Goal: Task Accomplishment & Management: Use online tool/utility

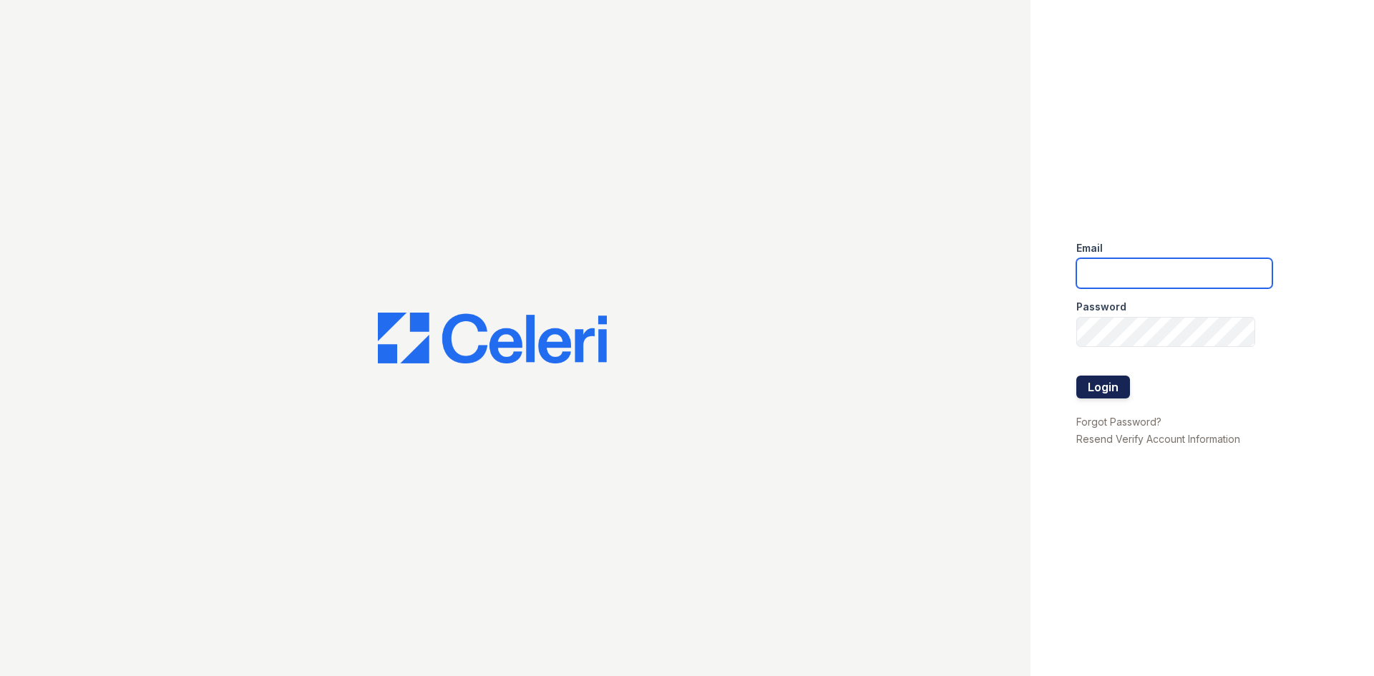
type input "arriveminnetonka@trinity-pm.com"
click at [1105, 387] on button "Login" at bounding box center [1103, 387] width 54 height 23
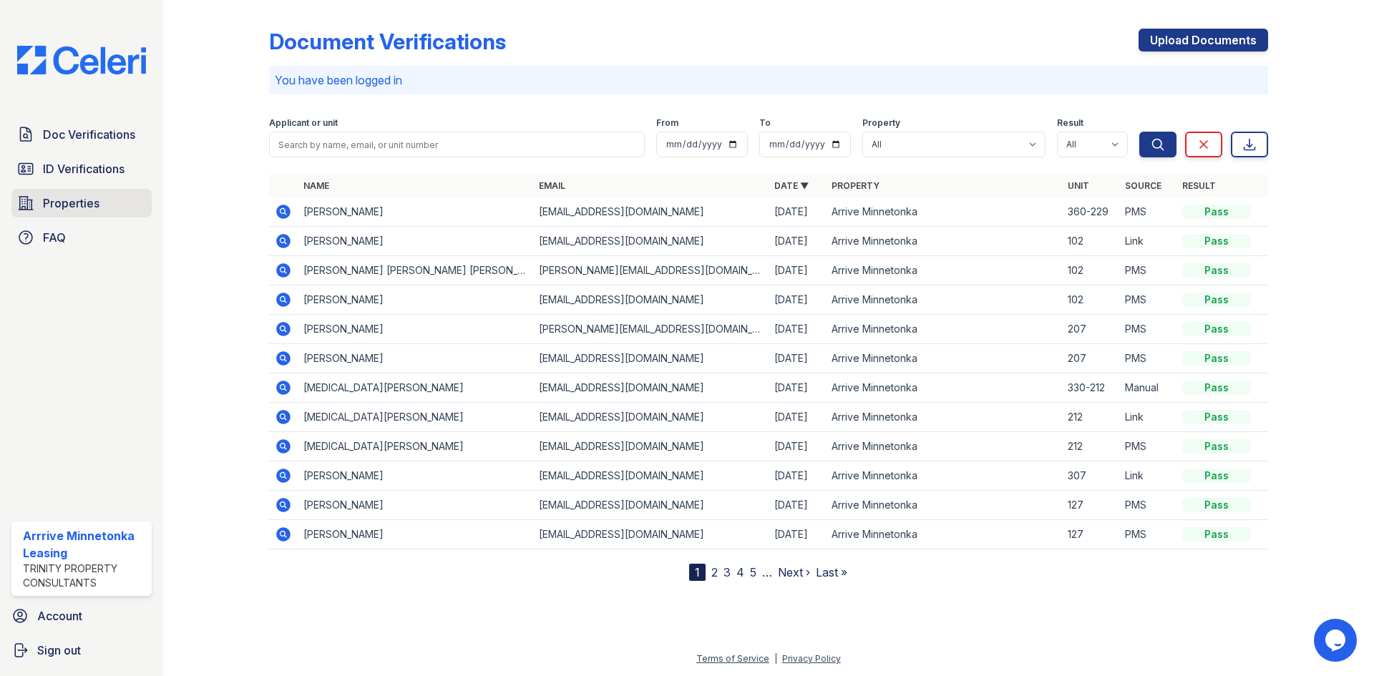
click at [66, 201] on span "Properties" at bounding box center [71, 203] width 57 height 17
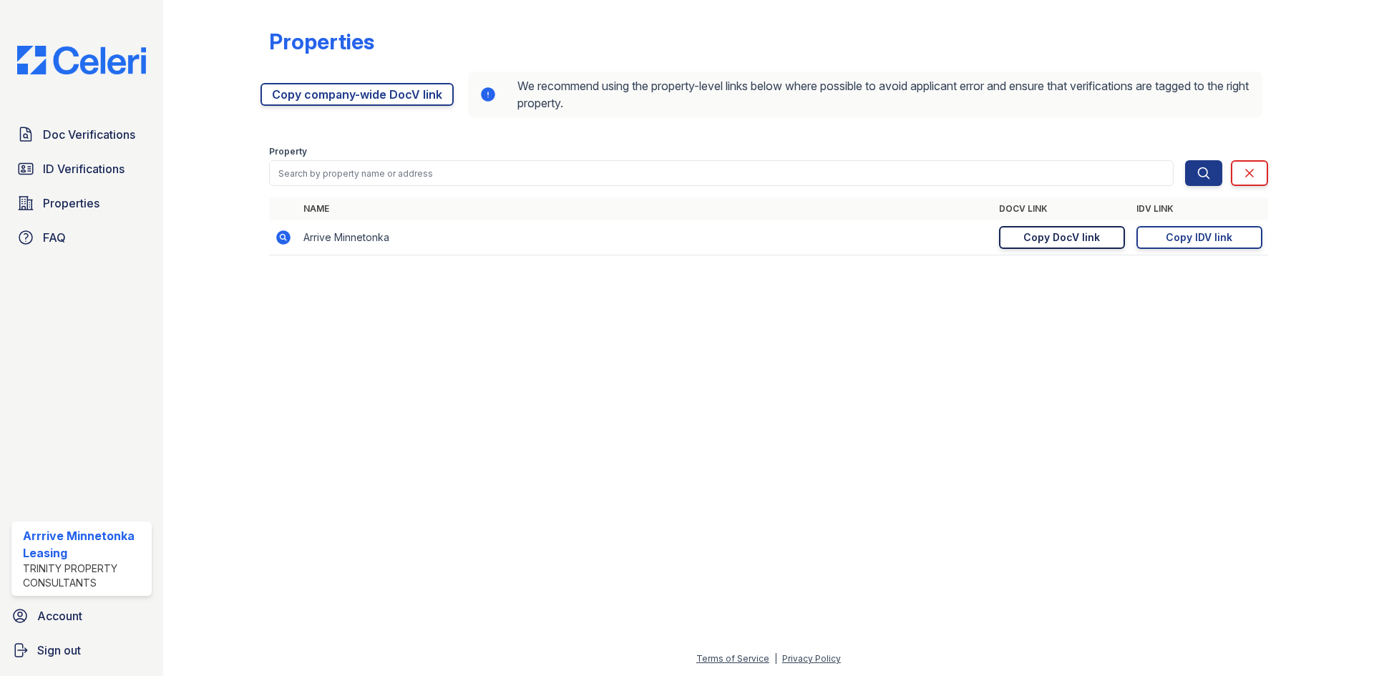
click at [1040, 241] on div "Copy DocV link" at bounding box center [1061, 237] width 77 height 14
